Goal: Information Seeking & Learning: Learn about a topic

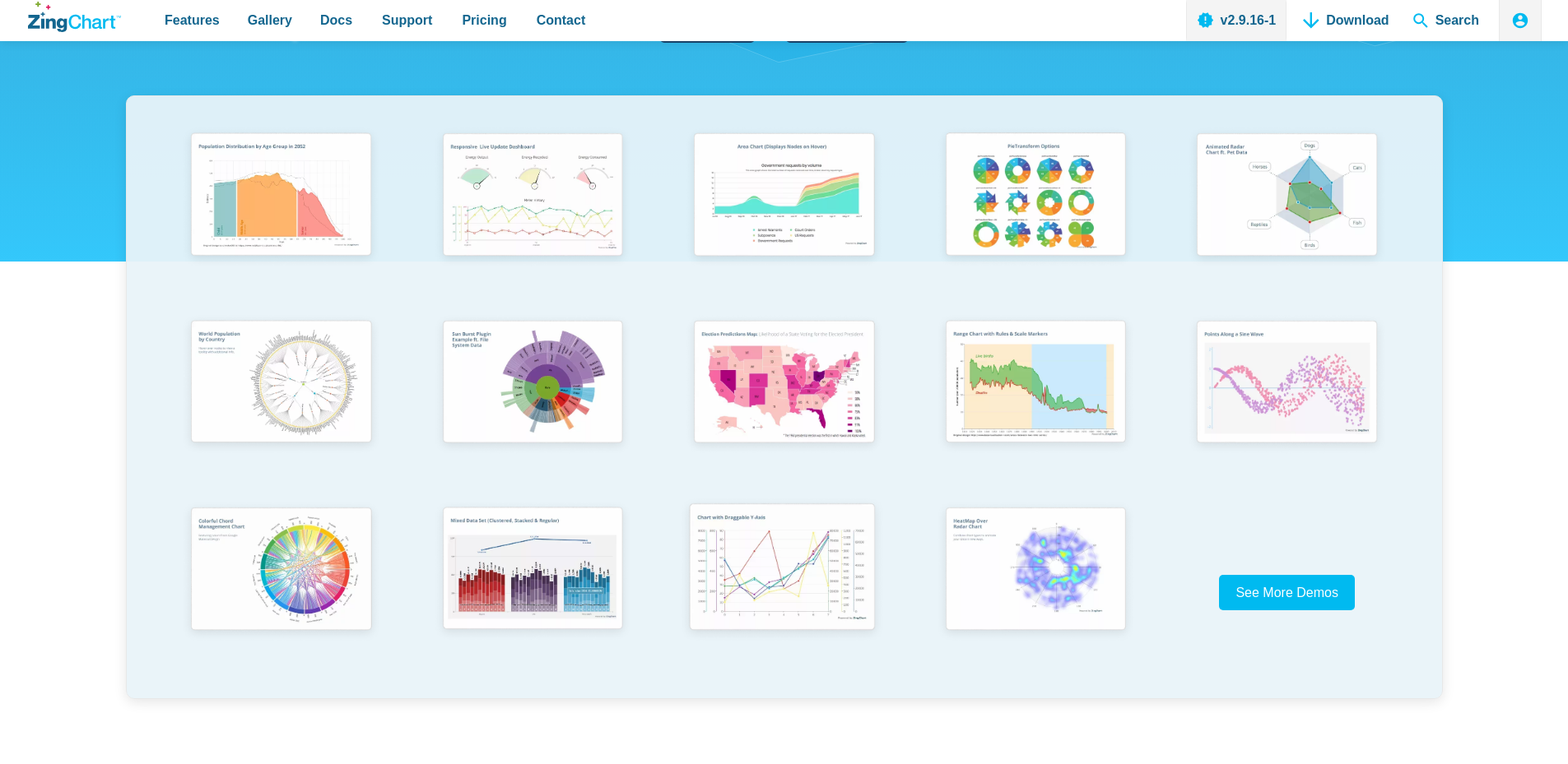
scroll to position [302, 0]
click at [259, 215] on img "App Content" at bounding box center [279, 195] width 208 height 148
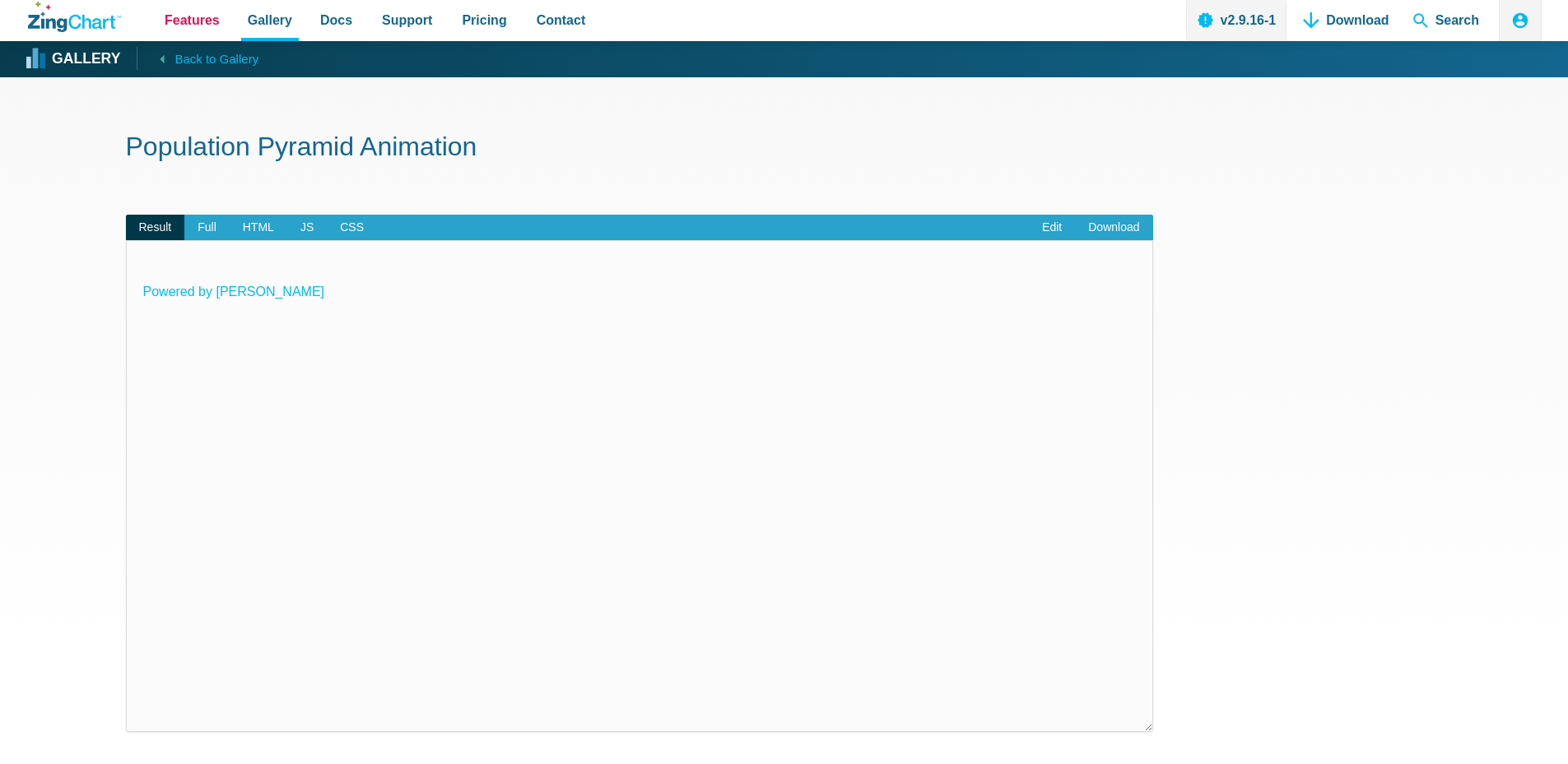
click at [196, 22] on span "Features" at bounding box center [192, 20] width 55 height 23
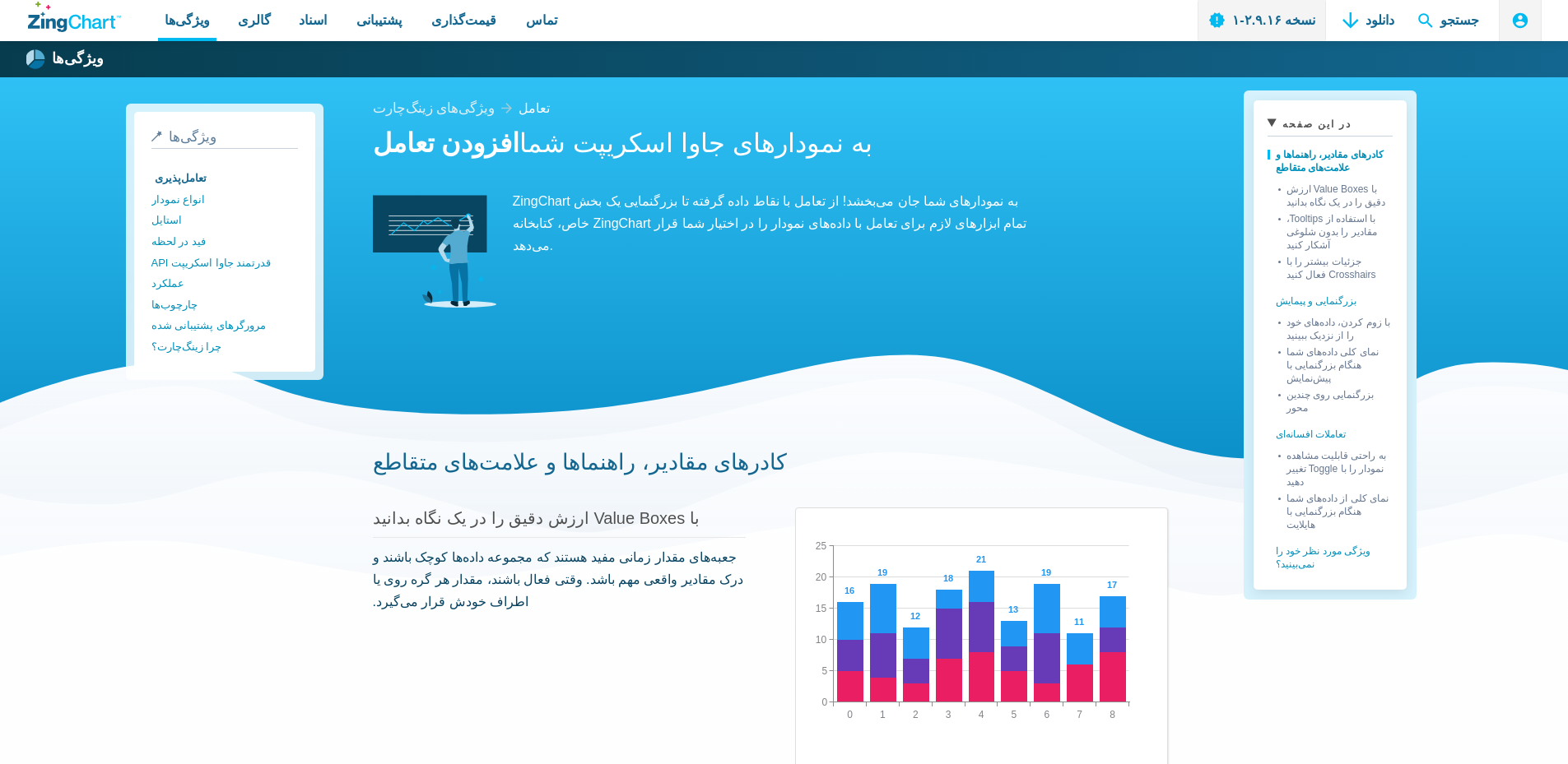
drag, startPoint x: 1501, startPoint y: 261, endPoint x: 1475, endPoint y: 242, distance: 32.2
click at [1143, 210] on div "افزودن تعامل به نمودارهای جاوا اسکریپت شما ZingChart به نمودارهای شما جان می‌بخ…" at bounding box center [769, 219] width 795 height 187
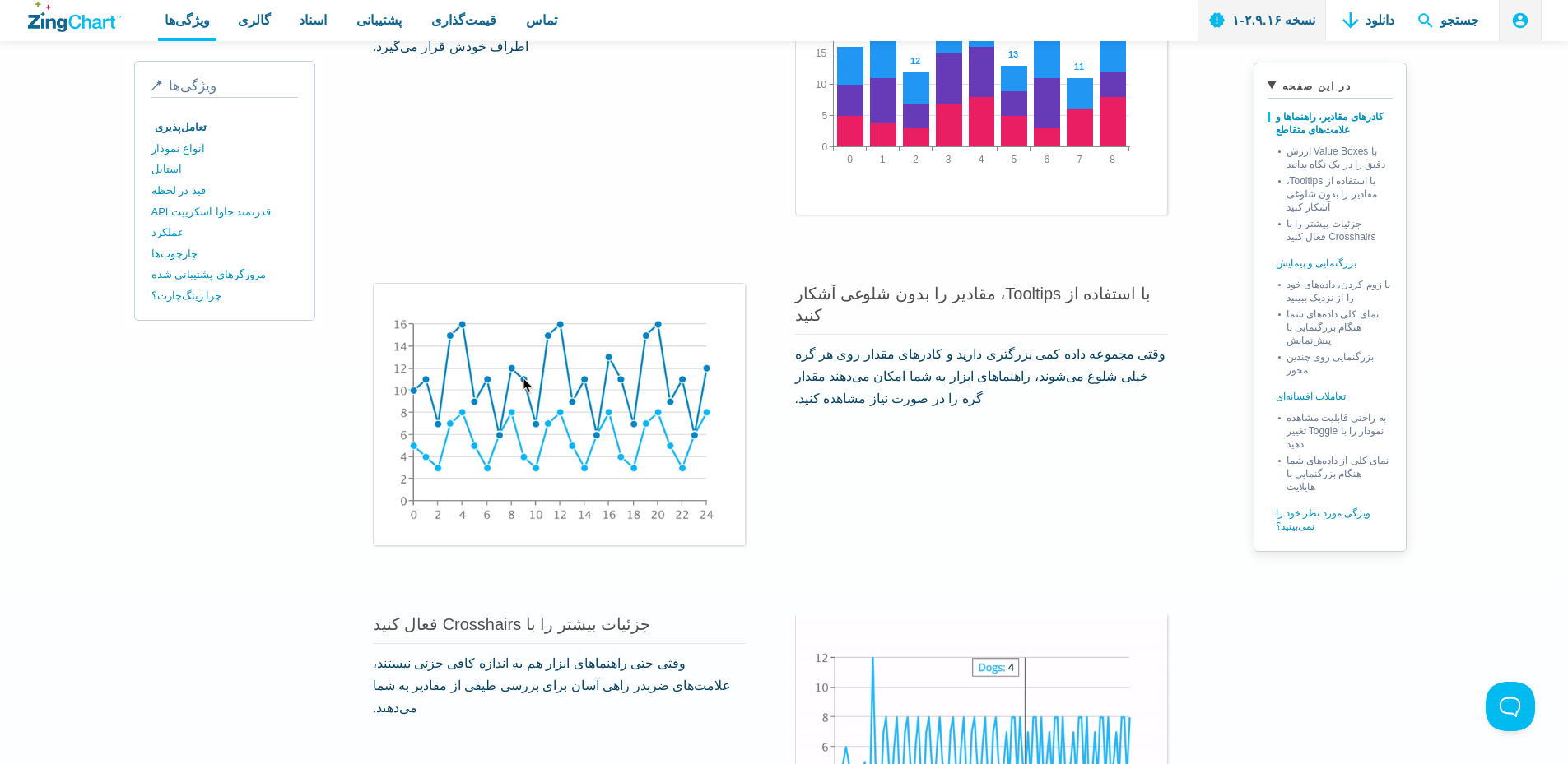
scroll to position [603, 0]
